Goal: Navigation & Orientation: Find specific page/section

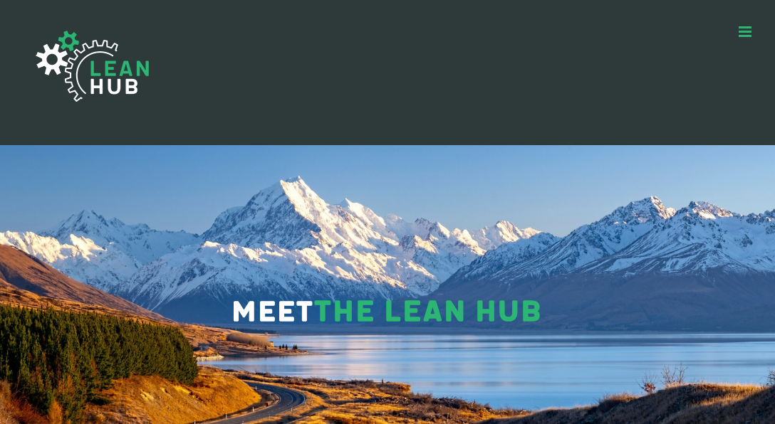
click at [120, 78] on img at bounding box center [92, 66] width 142 height 101
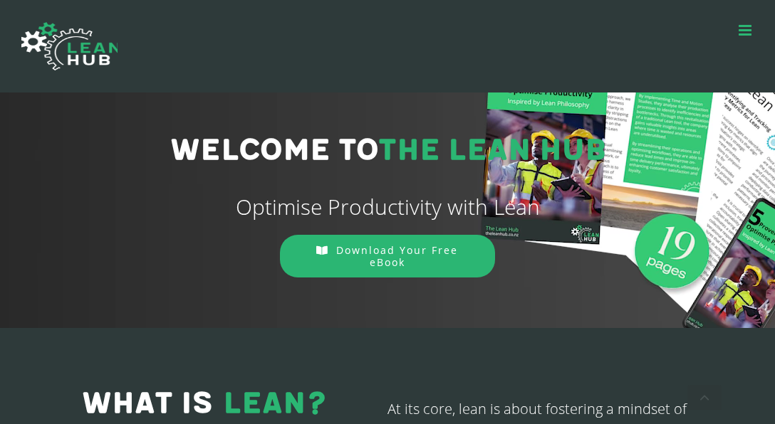
scroll to position [2044, 0]
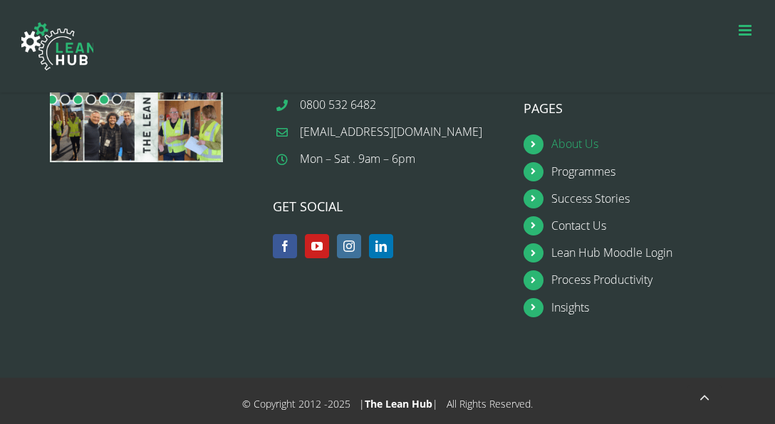
click at [570, 140] on link "About Us" at bounding box center [652, 144] width 202 height 19
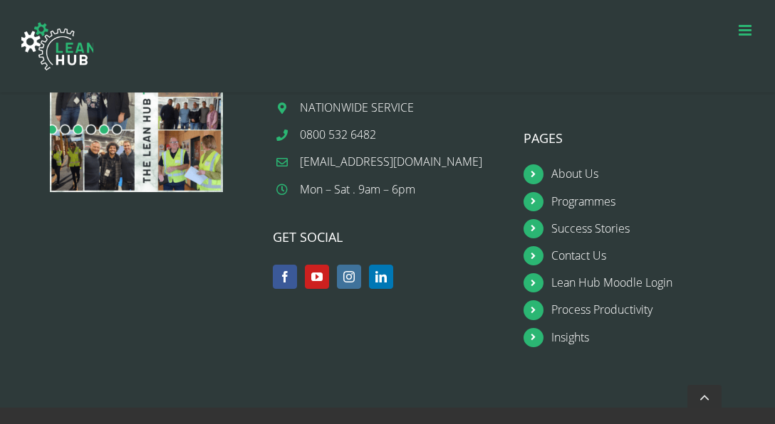
scroll to position [2520, 0]
